Goal: Transaction & Acquisition: Purchase product/service

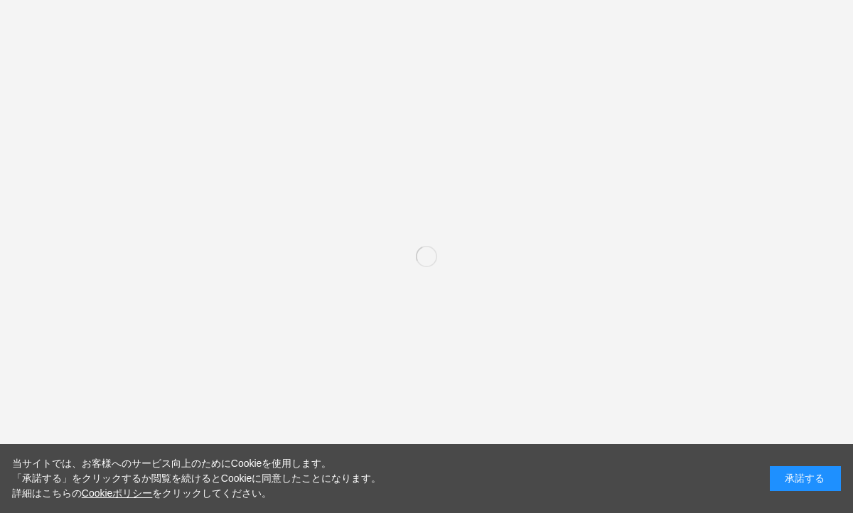
click at [798, 475] on div "承諾する" at bounding box center [804, 478] width 71 height 25
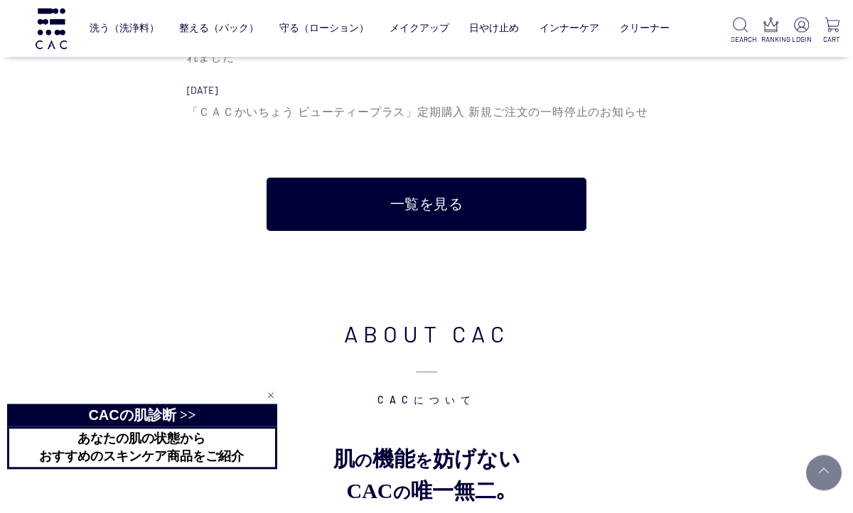
scroll to position [4704, 0]
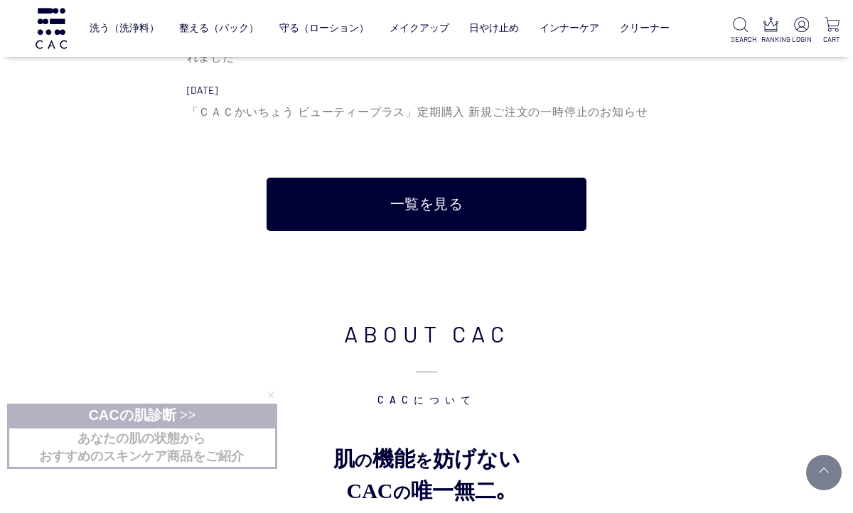
click at [490, 179] on link "一覧を見る" at bounding box center [426, 204] width 320 height 53
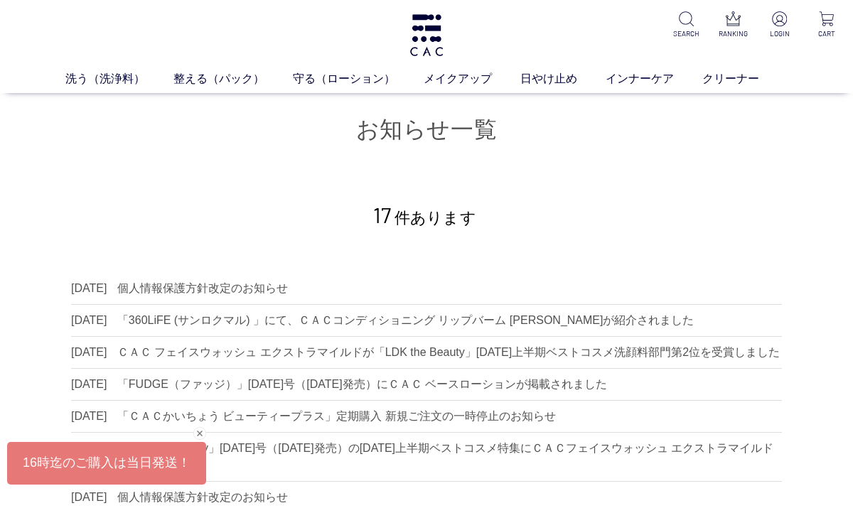
click at [484, 60] on div "洗う（洗浄料） 液体洗浄料 パウダー洗浄料 泡洗顔料 グッズ 整える（パック） フェイスパック ヘアパック 守る（ローション） 保湿化粧水 柔軟化粧水 美容液…" at bounding box center [426, 46] width 853 height 93
click at [694, 8] on div "洗う（洗浄料） 液体洗浄料 パウダー洗浄料 泡洗顔料 グッズ 整える（パック） フェイスパック ヘアパック 守る（ローション） 保湿化粧水 柔軟化粧水 美容液…" at bounding box center [426, 46] width 853 height 93
click at [691, 17] on img at bounding box center [686, 18] width 15 height 15
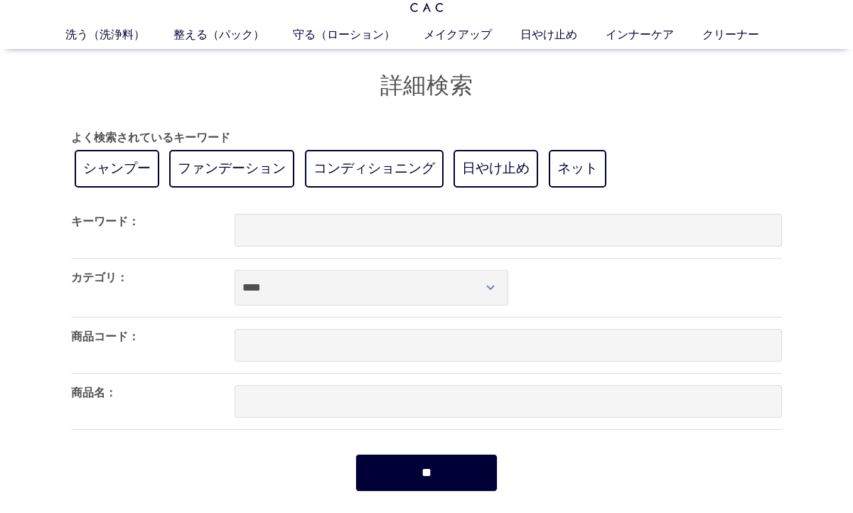
scroll to position [45, 0]
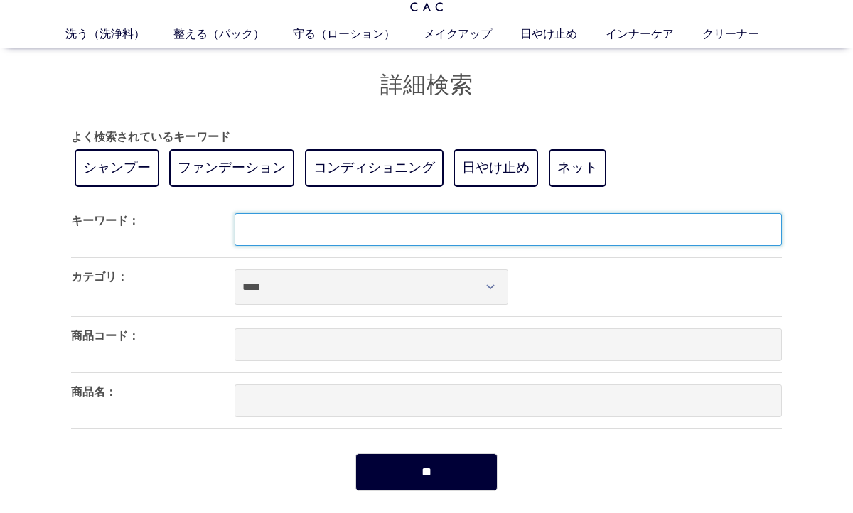
click at [482, 222] on input "text" at bounding box center [507, 229] width 547 height 33
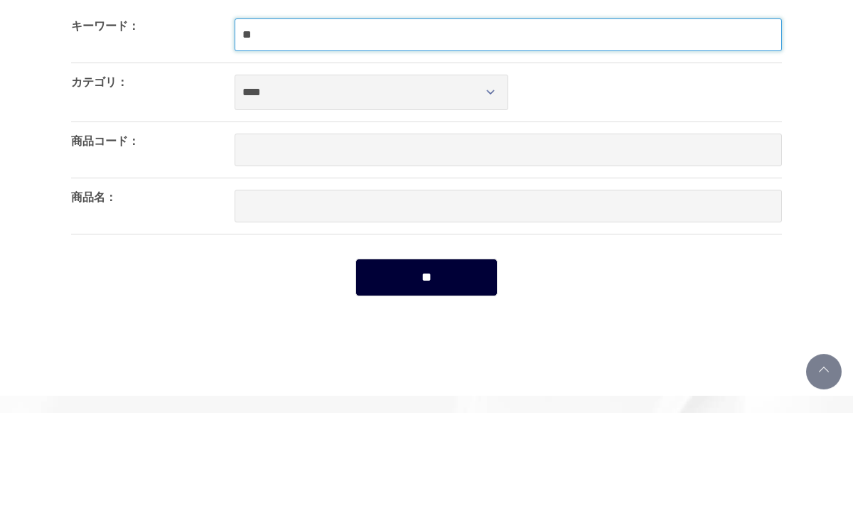
type input "*"
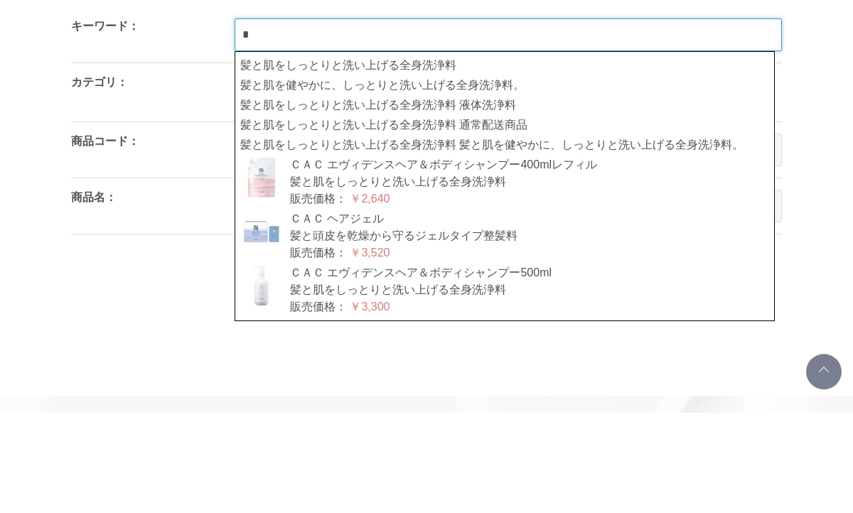
type input "*"
click at [426, 360] on input "**" at bounding box center [426, 379] width 142 height 38
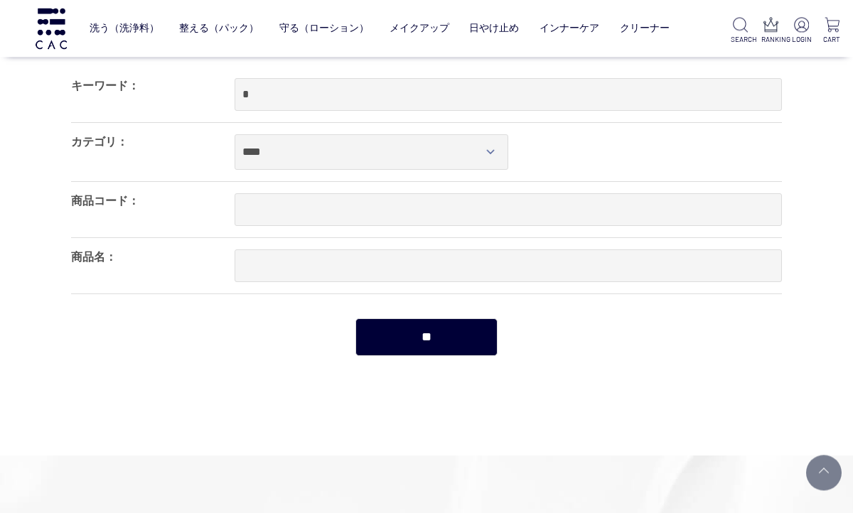
scroll to position [527, 0]
click at [419, 23] on link "メイクアップ" at bounding box center [419, 27] width 60 height 33
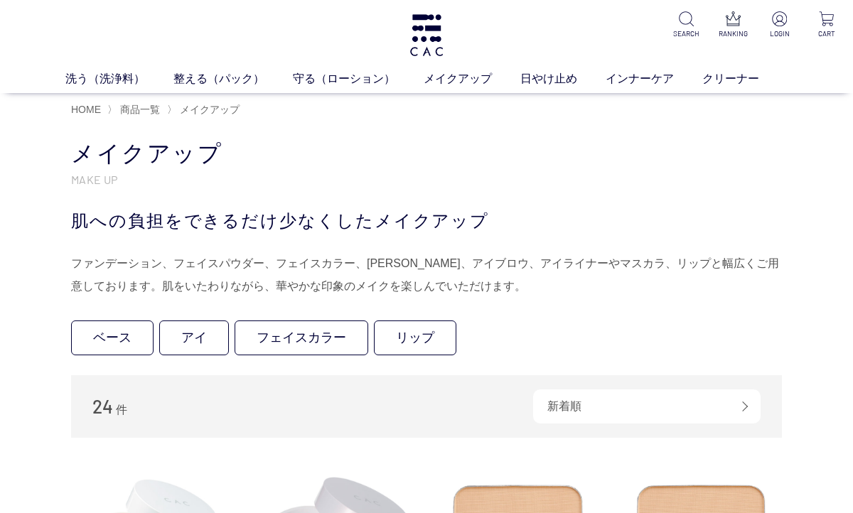
click at [416, 339] on link "リップ" at bounding box center [415, 337] width 82 height 35
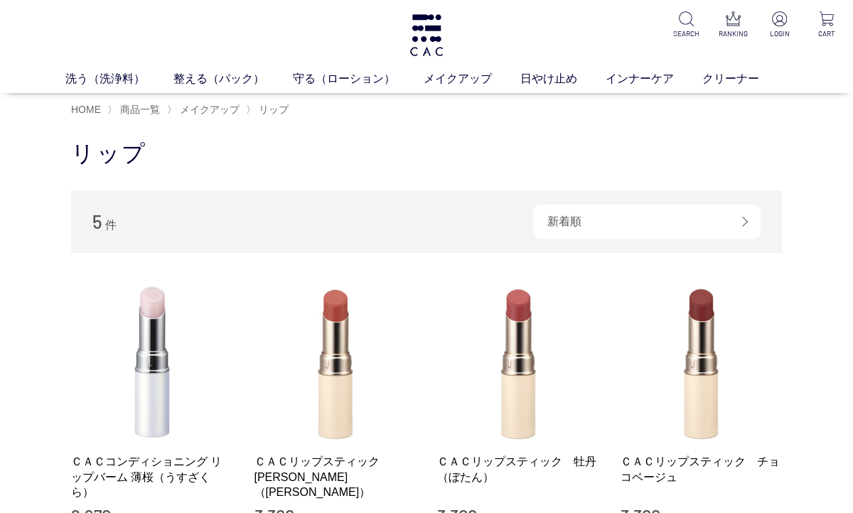
click at [354, 87] on link "守る（ローション）" at bounding box center [358, 78] width 131 height 17
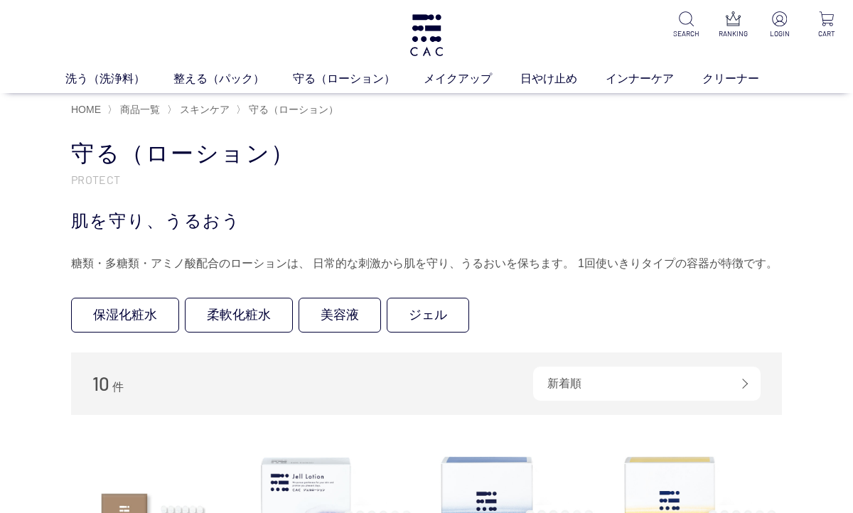
click at [449, 307] on link "ジェル" at bounding box center [428, 315] width 82 height 35
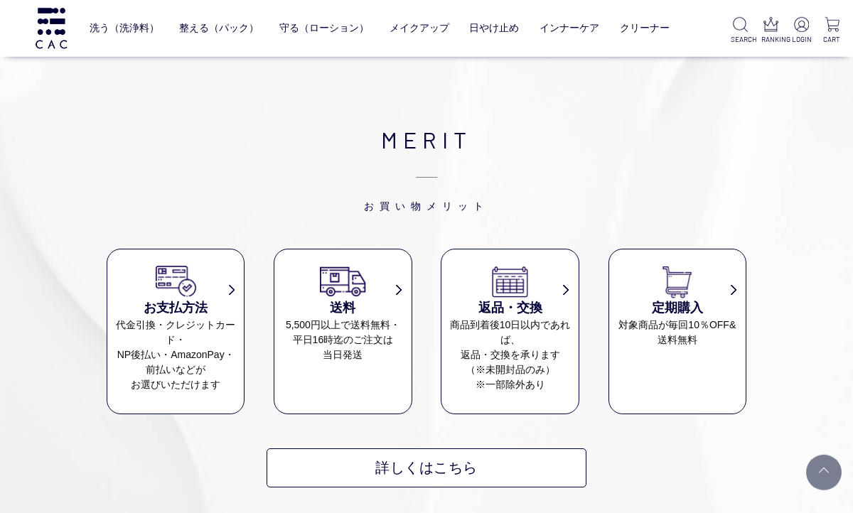
scroll to position [611, 0]
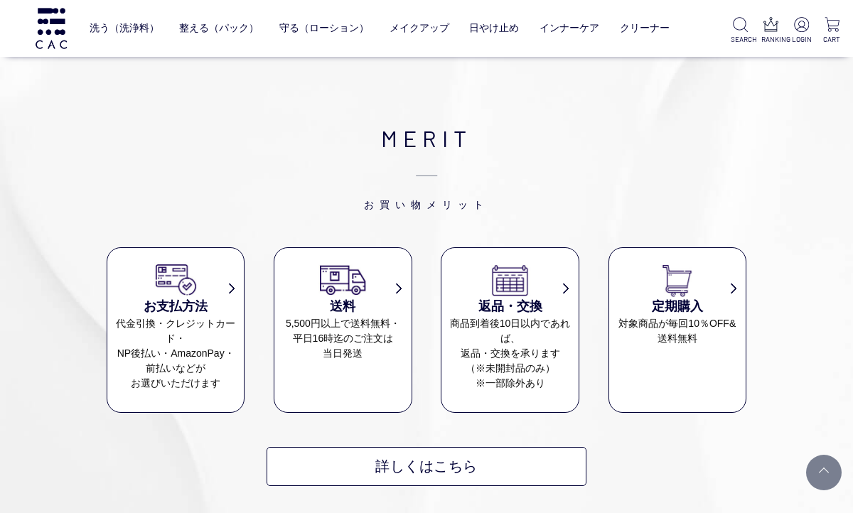
click at [733, 25] on img at bounding box center [740, 24] width 15 height 15
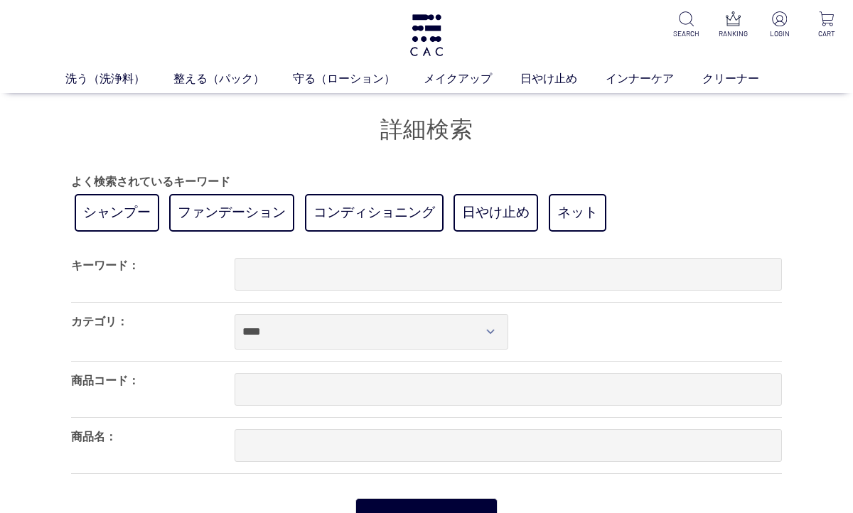
scroll to position [1, 0]
